Goal: Task Accomplishment & Management: Manage account settings

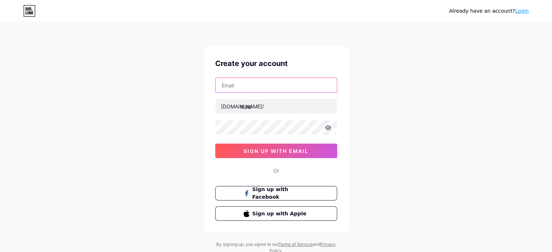
click at [250, 85] on input "text" at bounding box center [276, 85] width 121 height 15
type input "[EMAIL_ADDRESS][DOMAIN_NAME]"
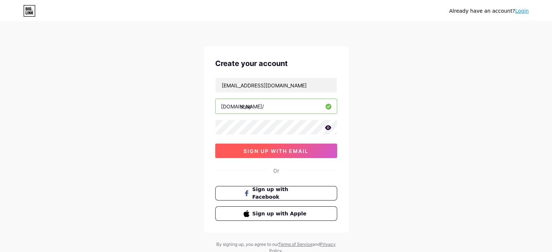
click at [271, 150] on span "sign up with email" at bounding box center [276, 151] width 65 height 6
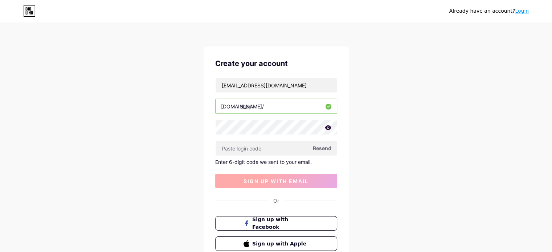
click at [271, 150] on input "text" at bounding box center [276, 148] width 121 height 15
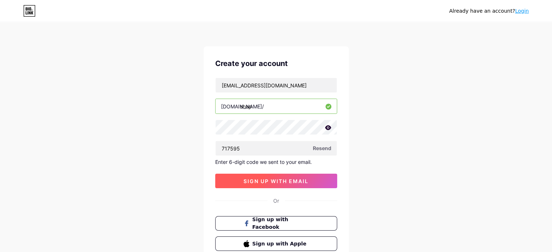
type input "717595"
click at [271, 180] on span "sign up with email" at bounding box center [276, 181] width 65 height 6
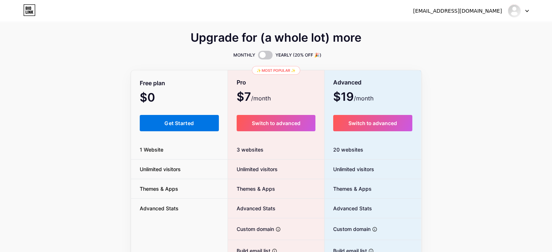
click at [163, 120] on button "Get Started" at bounding box center [179, 123] width 79 height 16
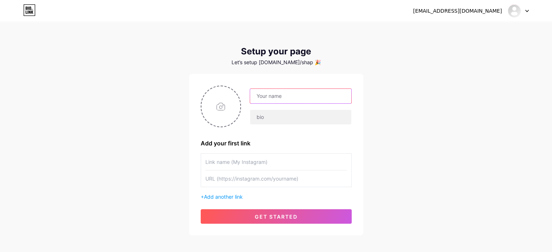
click at [289, 98] on input "text" at bounding box center [300, 96] width 101 height 15
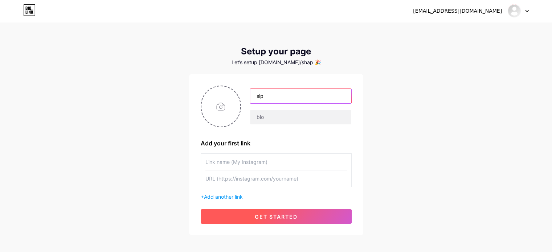
type input "sip"
click at [249, 216] on button "get started" at bounding box center [276, 216] width 151 height 15
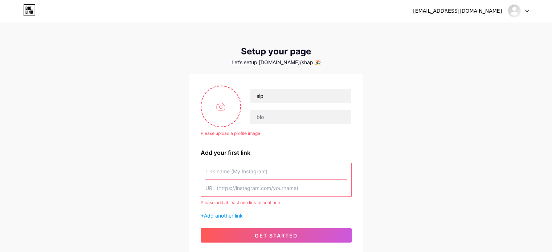
click at [251, 189] on input "text" at bounding box center [276, 188] width 142 height 16
click at [298, 172] on input "text" at bounding box center [276, 171] width 142 height 16
click at [294, 192] on input "text" at bounding box center [276, 188] width 142 height 16
click at [236, 215] on span "Add another link" at bounding box center [223, 216] width 39 height 6
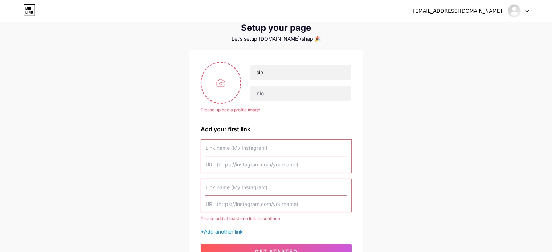
scroll to position [36, 0]
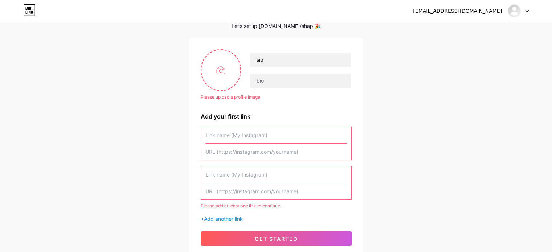
click at [236, 173] on input "text" at bounding box center [276, 175] width 142 height 16
click at [228, 128] on input "text" at bounding box center [276, 135] width 142 height 16
click at [227, 146] on input "text" at bounding box center [276, 152] width 142 height 16
click at [238, 129] on input "text" at bounding box center [276, 135] width 142 height 16
click at [241, 154] on input "text" at bounding box center [276, 152] width 142 height 16
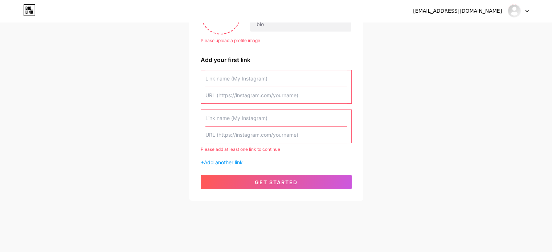
scroll to position [93, 0]
click at [526, 8] on div at bounding box center [518, 10] width 21 height 13
click at [458, 27] on link "Dashboard" at bounding box center [483, 30] width 90 height 20
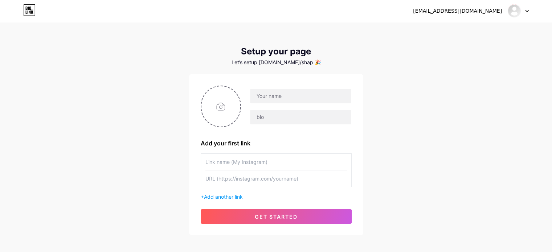
click at [258, 162] on input "text" at bounding box center [276, 162] width 142 height 16
click at [258, 179] on input "text" at bounding box center [276, 179] width 142 height 16
click at [282, 155] on input "text" at bounding box center [276, 162] width 142 height 16
click at [275, 179] on input "text" at bounding box center [276, 179] width 142 height 16
click at [278, 155] on input "text" at bounding box center [276, 162] width 142 height 16
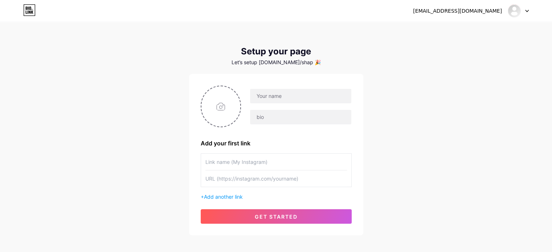
click at [271, 179] on input "text" at bounding box center [276, 179] width 142 height 16
click at [271, 154] on input "text" at bounding box center [276, 162] width 142 height 16
click at [267, 174] on input "text" at bounding box center [276, 179] width 142 height 16
click at [525, 10] on icon at bounding box center [527, 11] width 4 height 3
click at [480, 50] on li "Logout" at bounding box center [483, 50] width 90 height 20
